Goal: Task Accomplishment & Management: Manage account settings

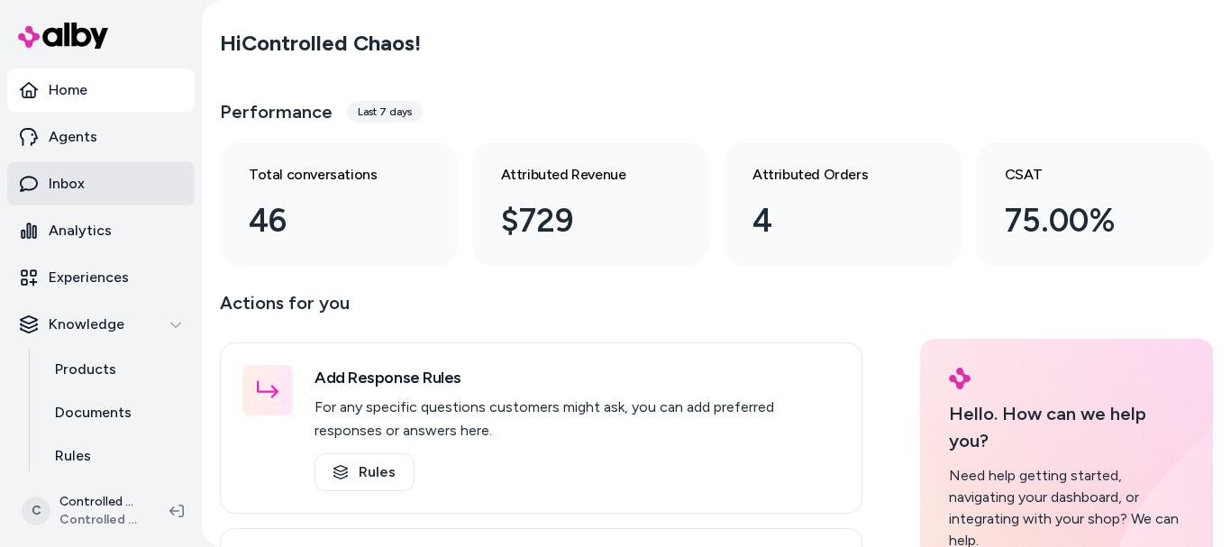
click at [61, 186] on p "Inbox" at bounding box center [67, 184] width 36 height 22
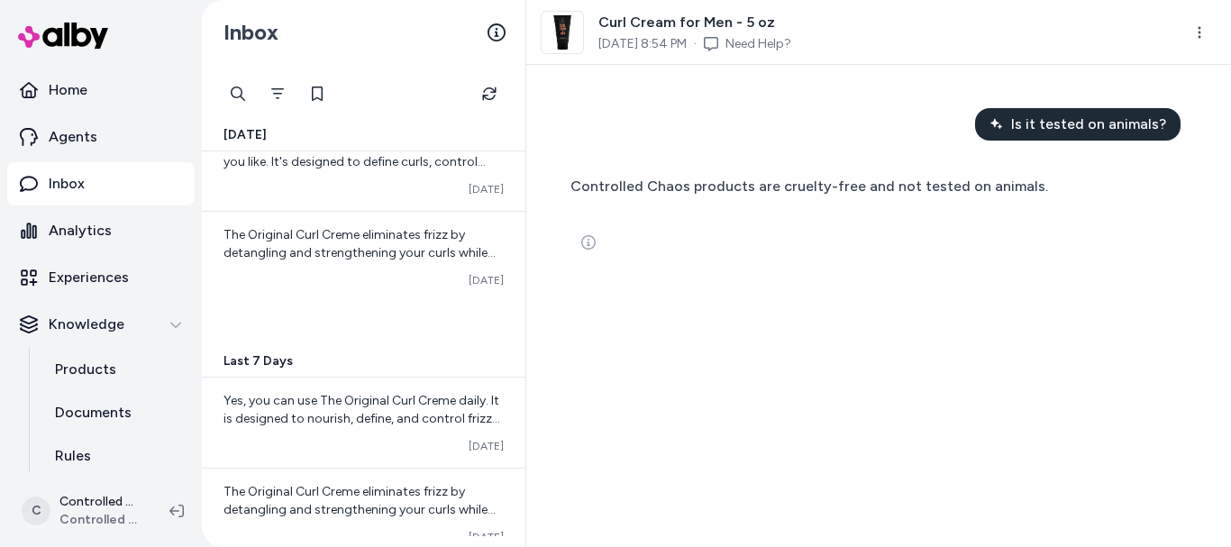
scroll to position [419, 0]
